Goal: Check status: Check status

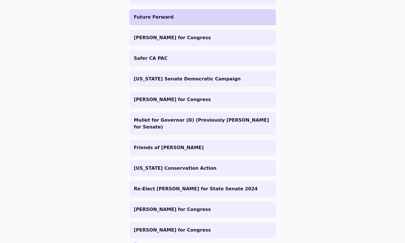
scroll to position [138, 0]
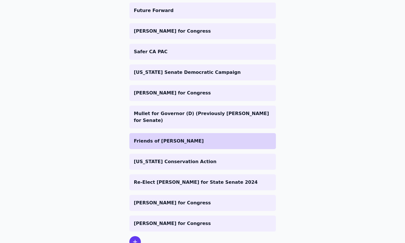
click at [151, 138] on p "Friends of [PERSON_NAME]" at bounding box center [202, 141] width 137 height 7
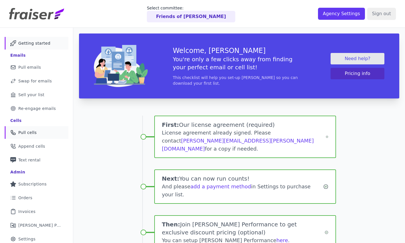
scroll to position [73, 0]
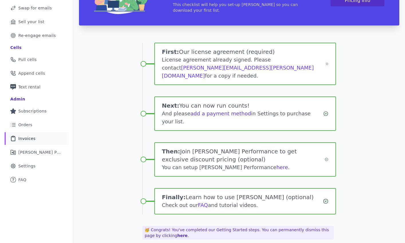
click at [29, 136] on span "Invoices" at bounding box center [26, 139] width 17 height 6
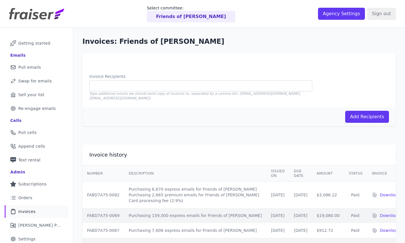
scroll to position [36, 0]
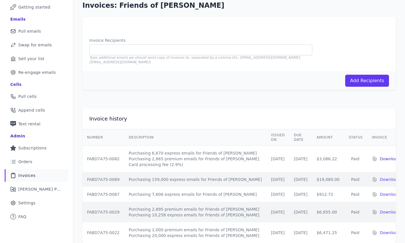
drag, startPoint x: 306, startPoint y: 149, endPoint x: 377, endPoint y: 149, distance: 70.9
click at [328, 149] on td "$3,086.22" at bounding box center [328, 159] width 32 height 27
click at [312, 152] on td "$3,086.22" at bounding box center [328, 159] width 32 height 27
drag, startPoint x: 303, startPoint y: 149, endPoint x: 328, endPoint y: 149, distance: 25.4
click at [328, 149] on tr "FABD7A75-0082 Purchasing 6,670 express emails for Friends of Maria Purchasing 2…" at bounding box center [243, 159] width 322 height 27
